Goal: Task Accomplishment & Management: Manage account settings

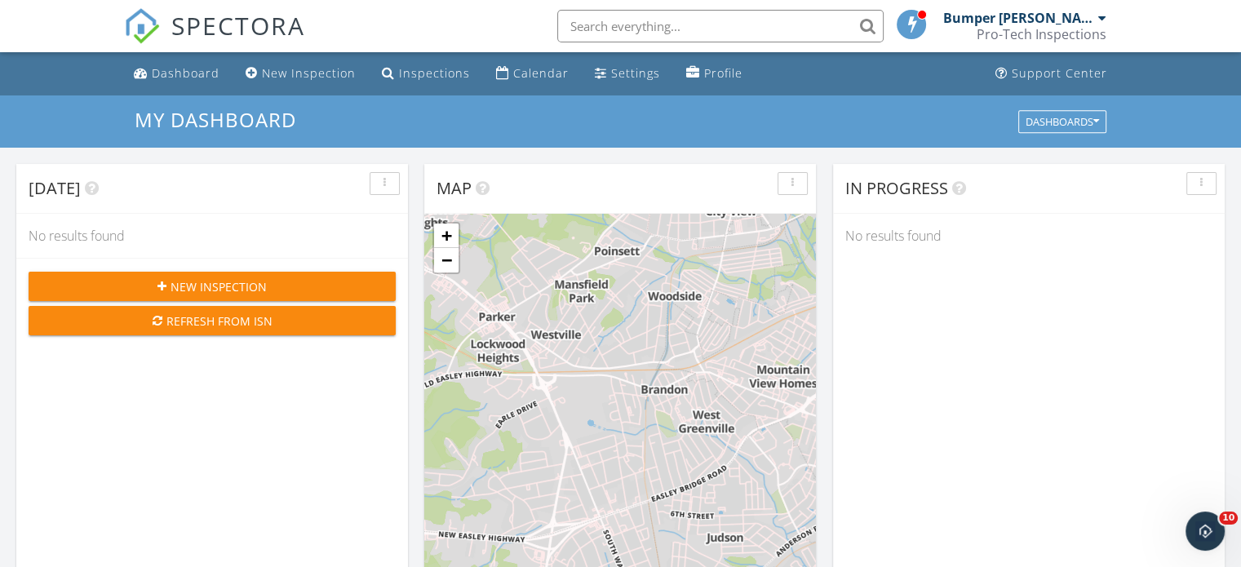
click at [627, 22] on input "text" at bounding box center [720, 26] width 326 height 33
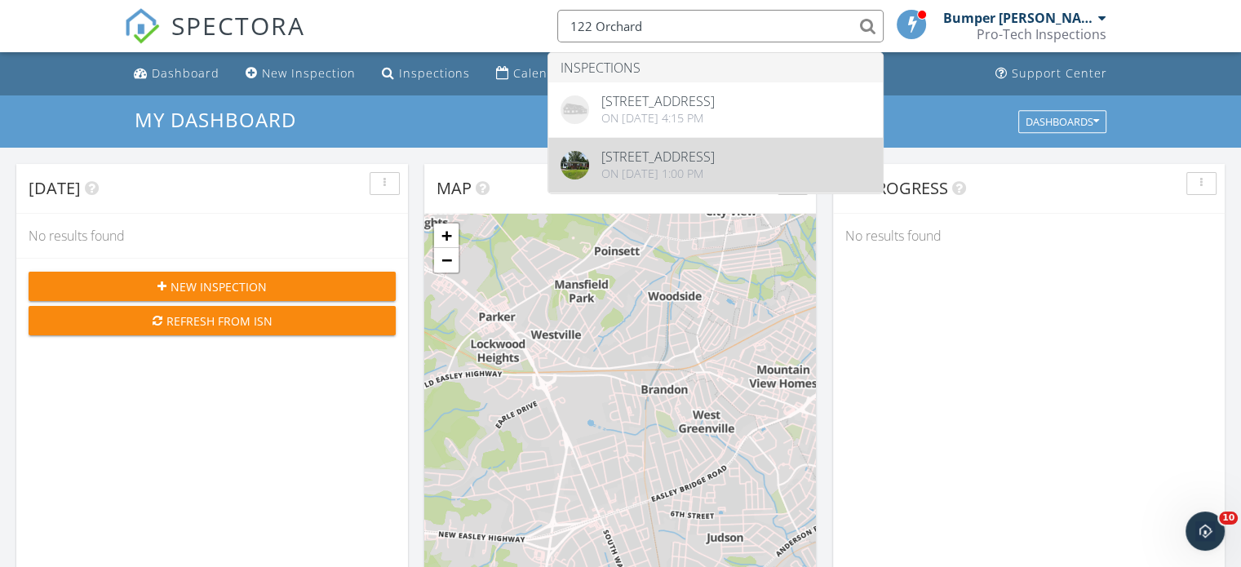
type input "122 Orchard"
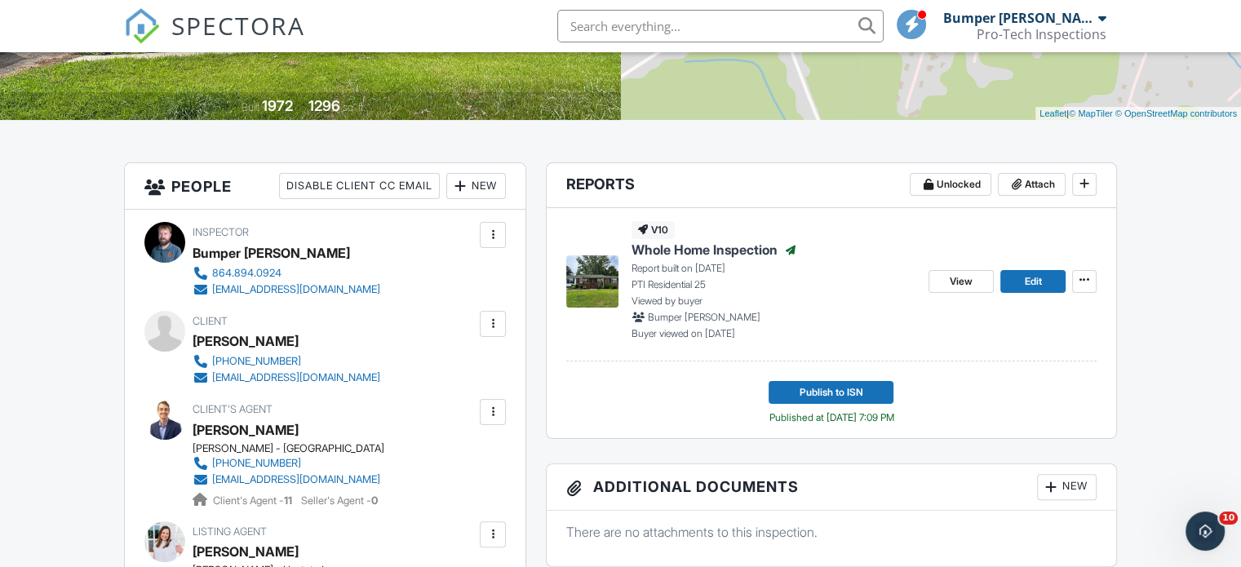
scroll to position [318, 0]
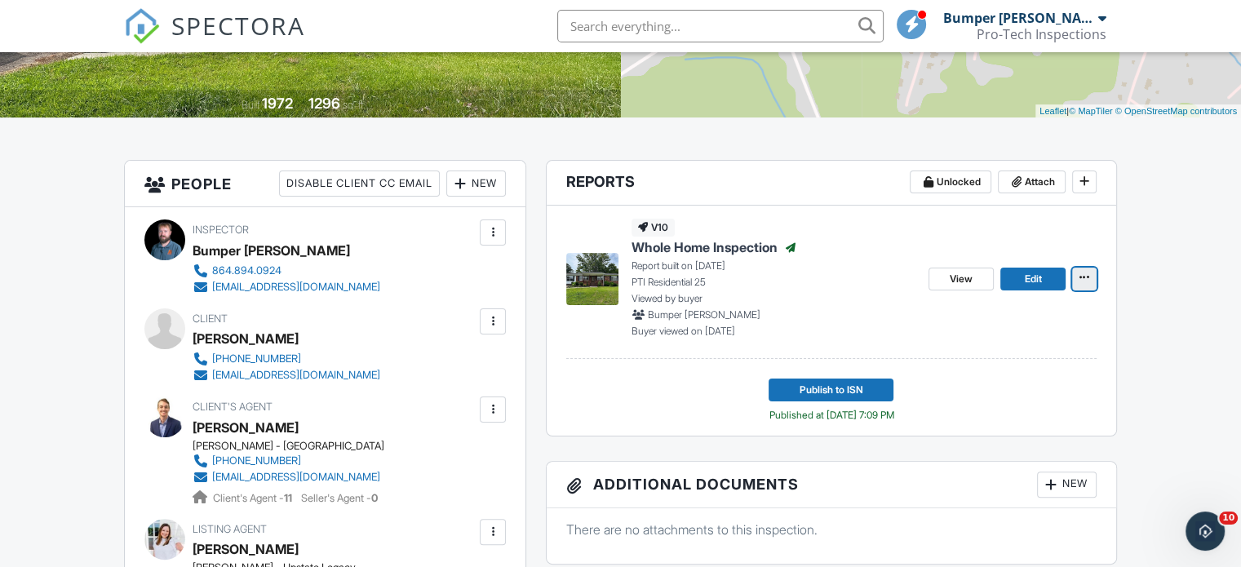
click at [1092, 276] on span at bounding box center [1084, 277] width 16 height 16
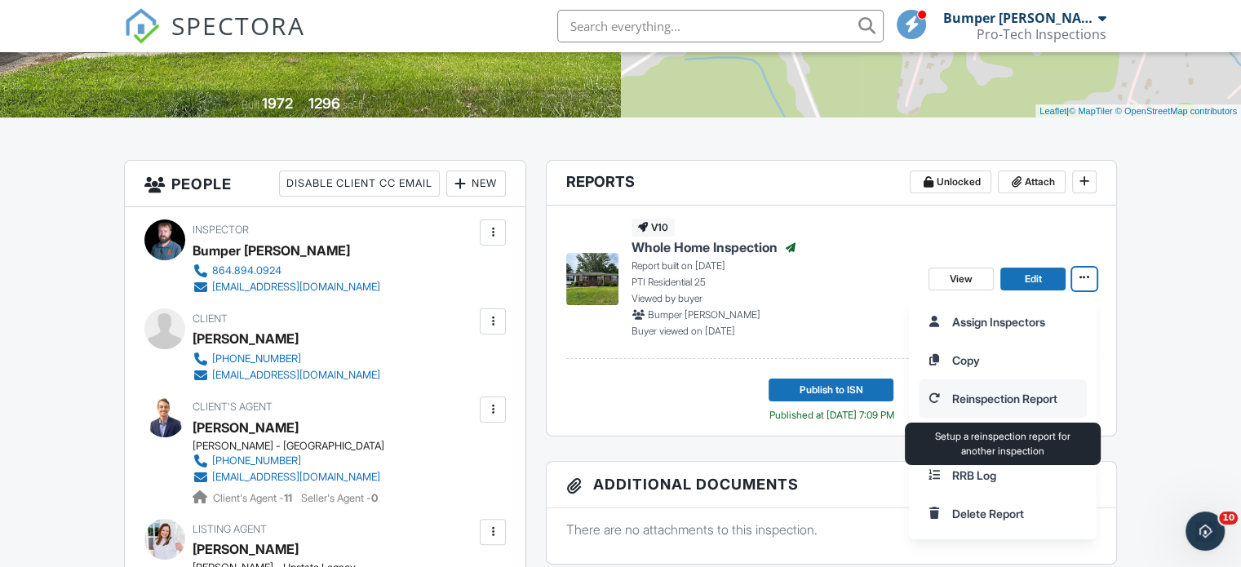
click at [977, 397] on input "Reinspection Report" at bounding box center [1003, 398] width 166 height 37
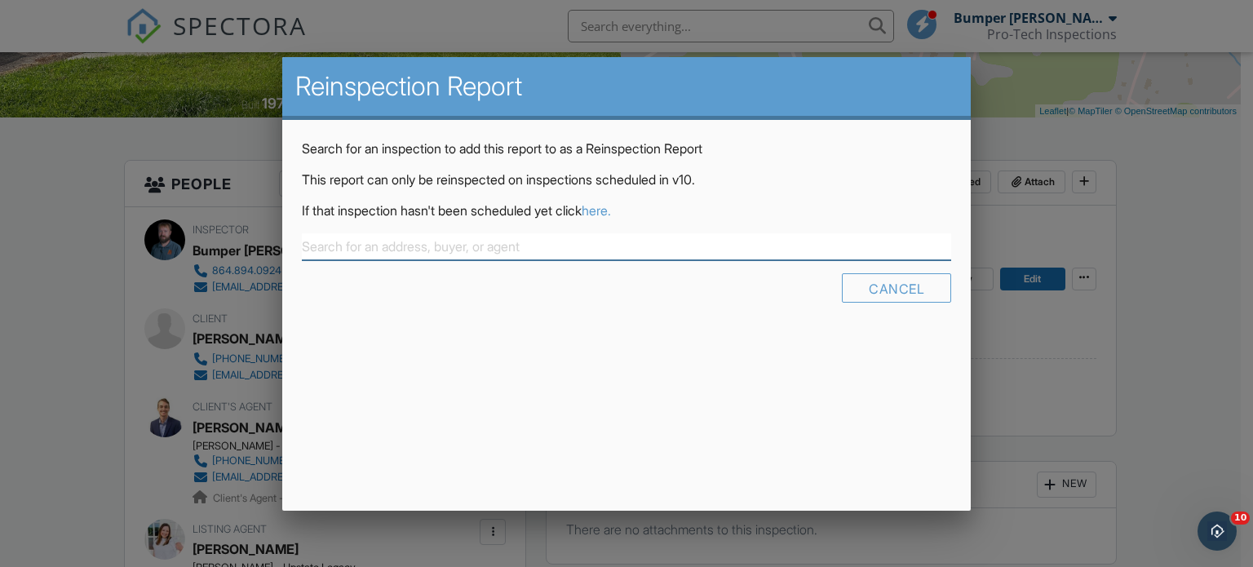
click at [370, 246] on input "text" at bounding box center [627, 246] width 650 height 27
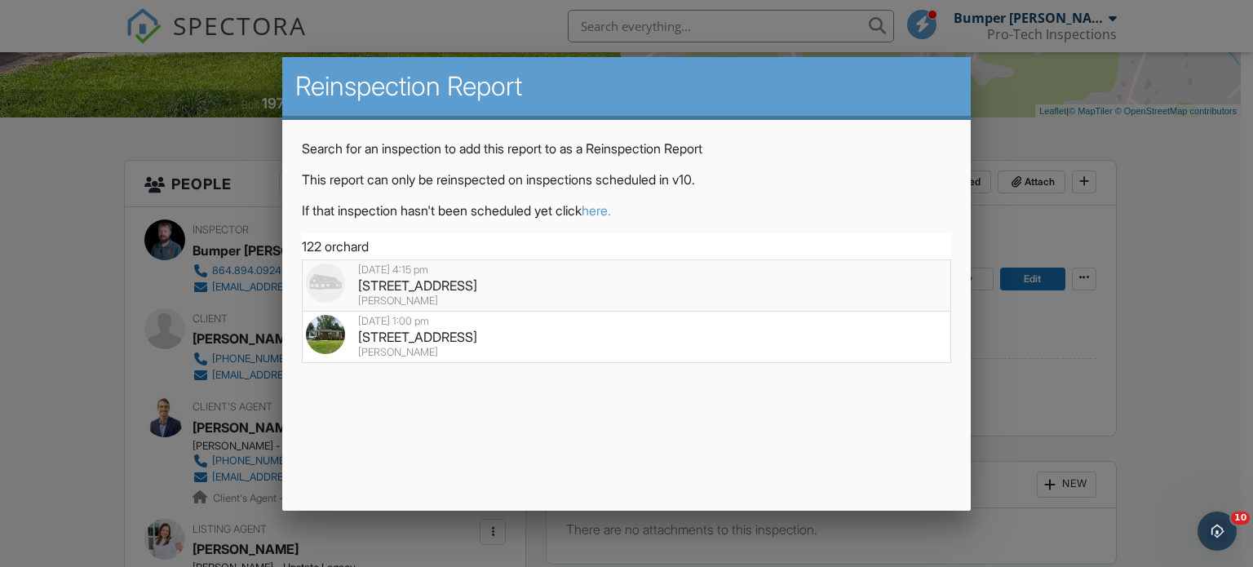
click at [410, 283] on div "[STREET_ADDRESS]" at bounding box center [627, 286] width 642 height 18
type input "[STREET_ADDRESS]"
